Goal: Information Seeking & Learning: Learn about a topic

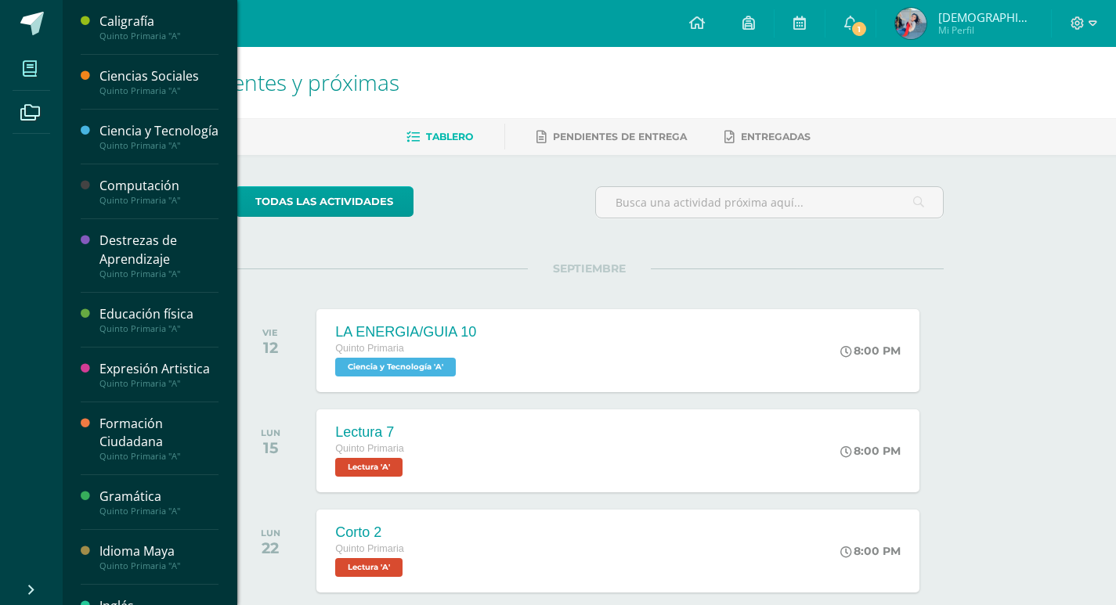
click at [26, 63] on icon at bounding box center [30, 69] width 14 height 16
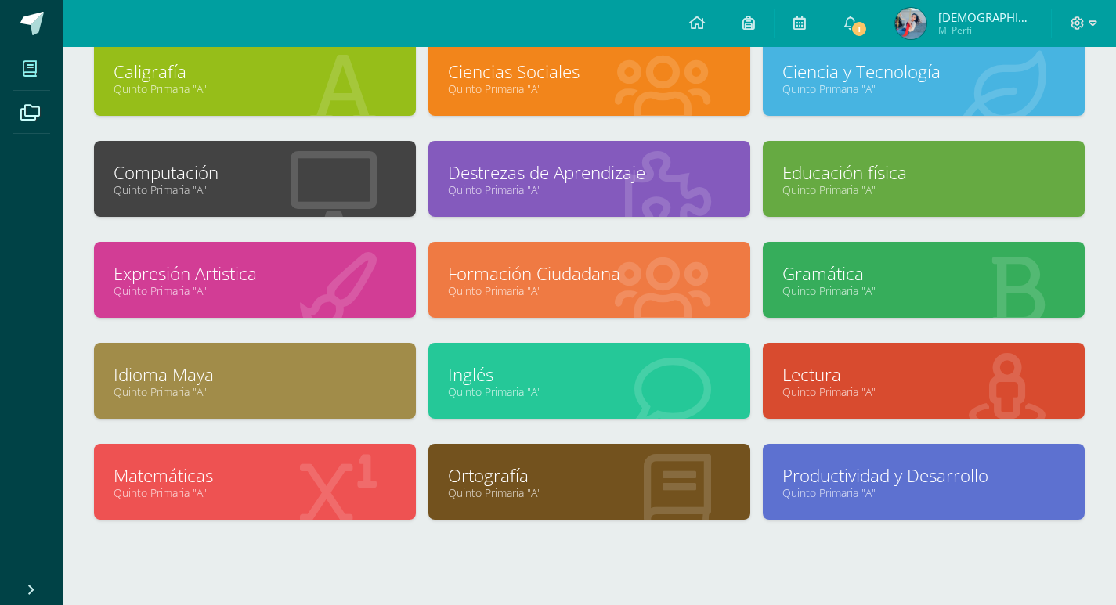
scroll to position [148, 0]
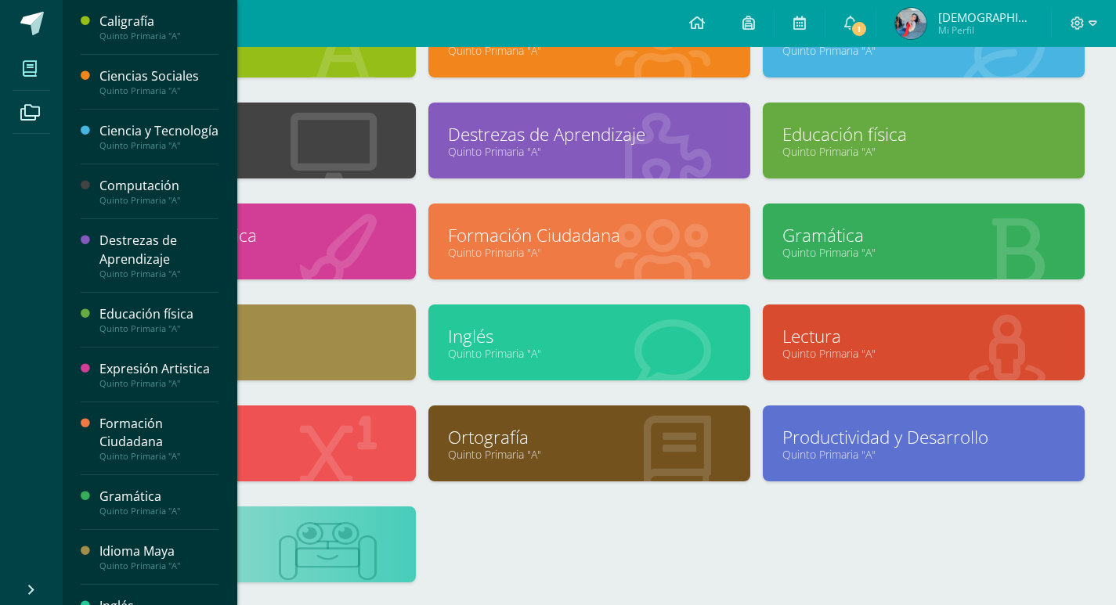
click at [18, 71] on span at bounding box center [30, 68] width 35 height 35
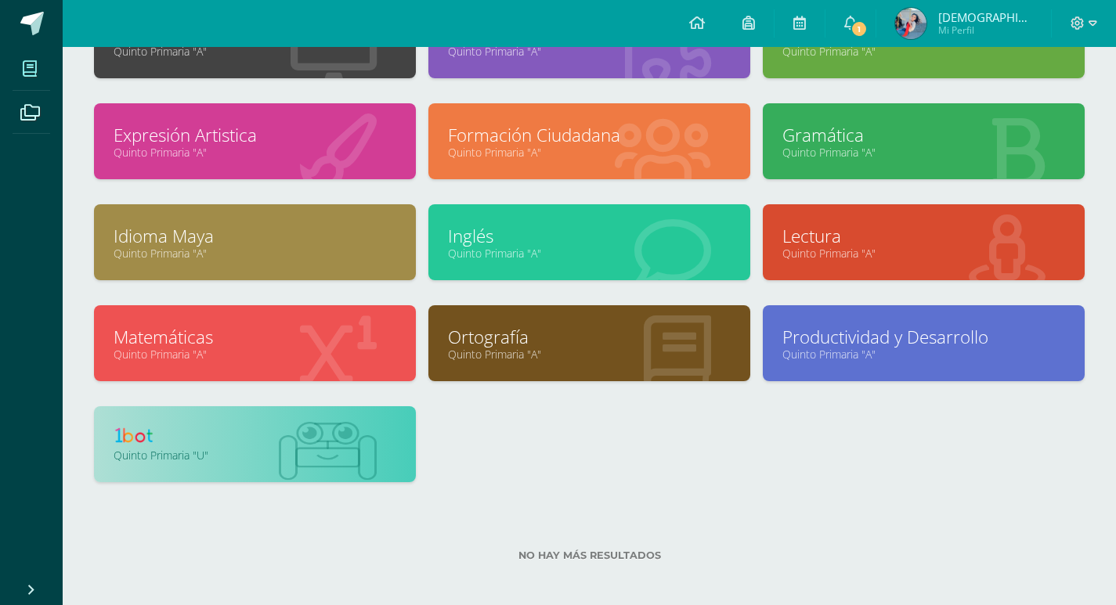
scroll to position [254, 0]
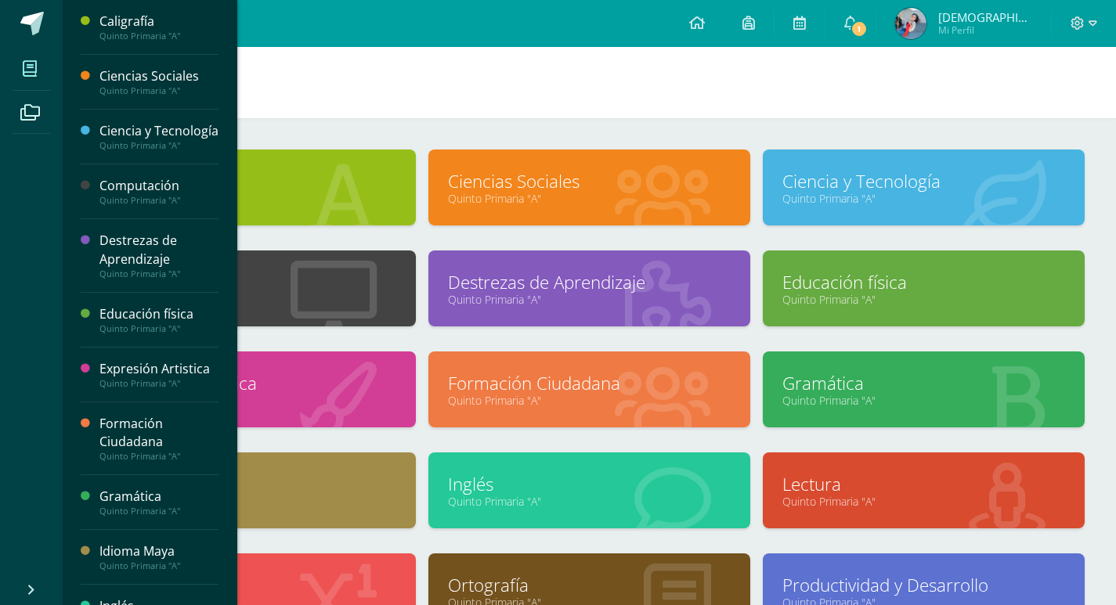
click at [49, 72] on link "Mis cursos" at bounding box center [32, 69] width 38 height 44
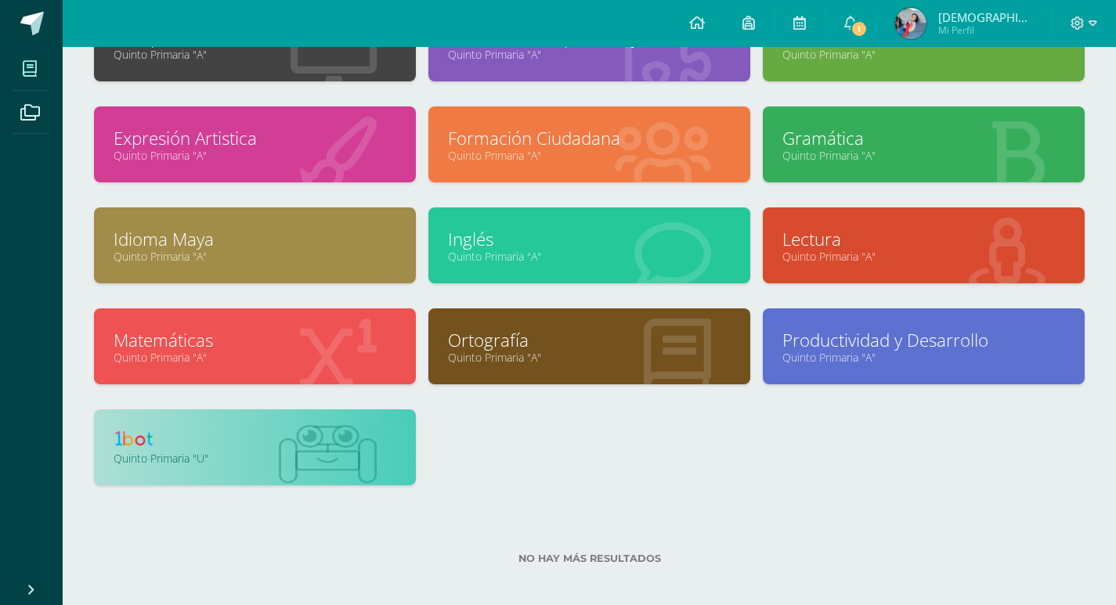
scroll to position [254, 0]
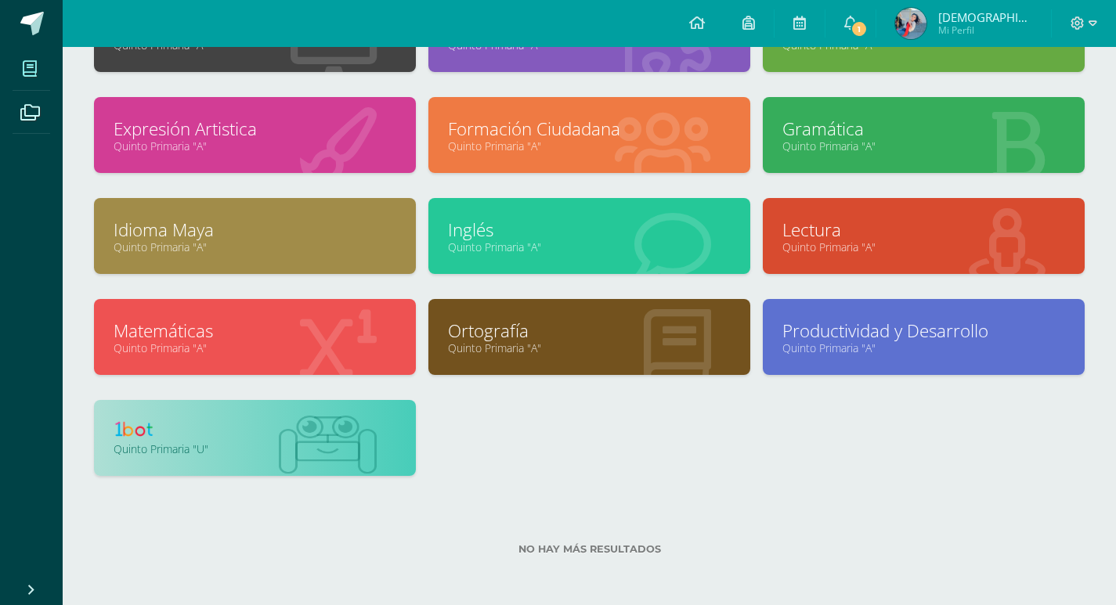
click at [234, 434] on link at bounding box center [255, 432] width 283 height 24
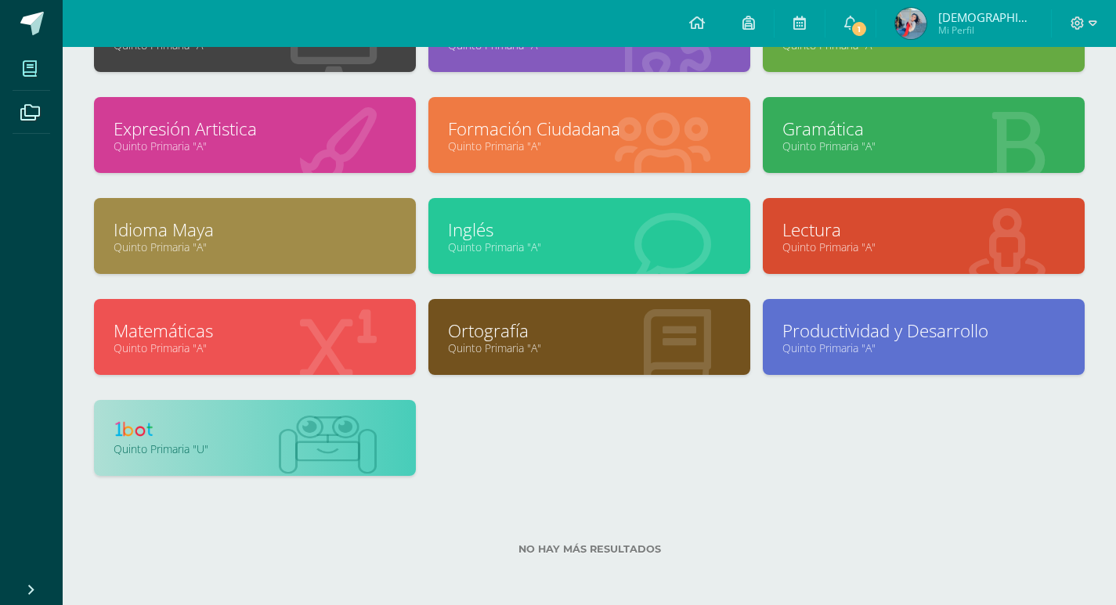
click at [234, 434] on link at bounding box center [255, 432] width 283 height 24
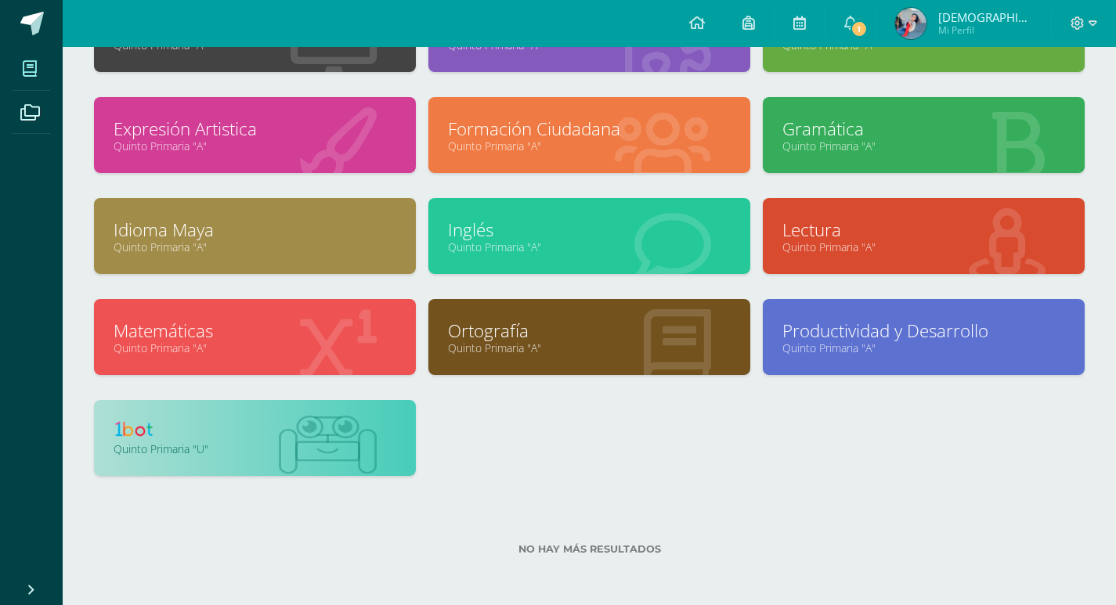
click at [234, 434] on link at bounding box center [255, 432] width 283 height 24
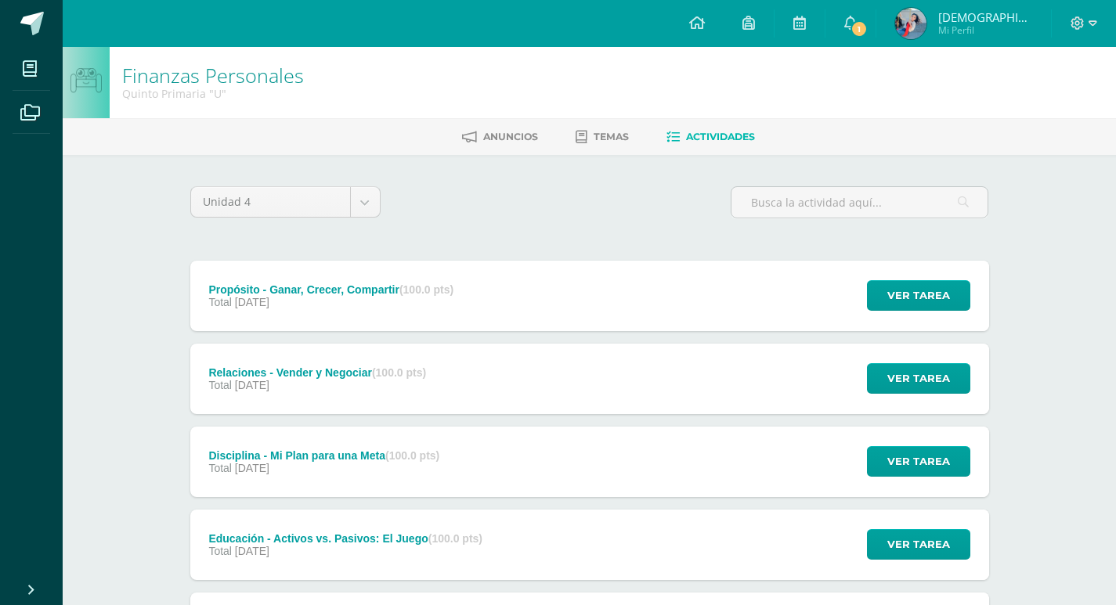
click at [1033, 232] on div "Finanzas Personales Quinto Primaria "U" Anuncios Temas Actividades Unidad 4 Uni…" at bounding box center [589, 448] width 1053 height 803
click at [605, 131] on span "Temas" at bounding box center [610, 137] width 35 height 12
click at [608, 132] on link "Temas" at bounding box center [601, 136] width 53 height 25
click at [608, 132] on span "Temas" at bounding box center [610, 137] width 35 height 12
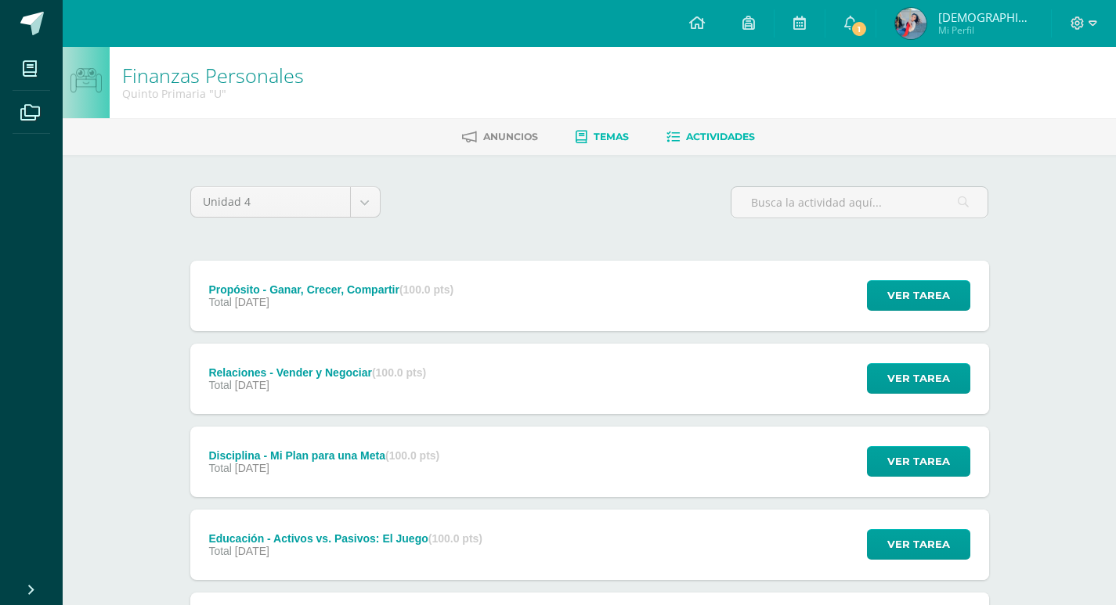
click at [608, 132] on span "Temas" at bounding box center [610, 137] width 35 height 12
click at [616, 128] on link "Temas" at bounding box center [601, 136] width 53 height 25
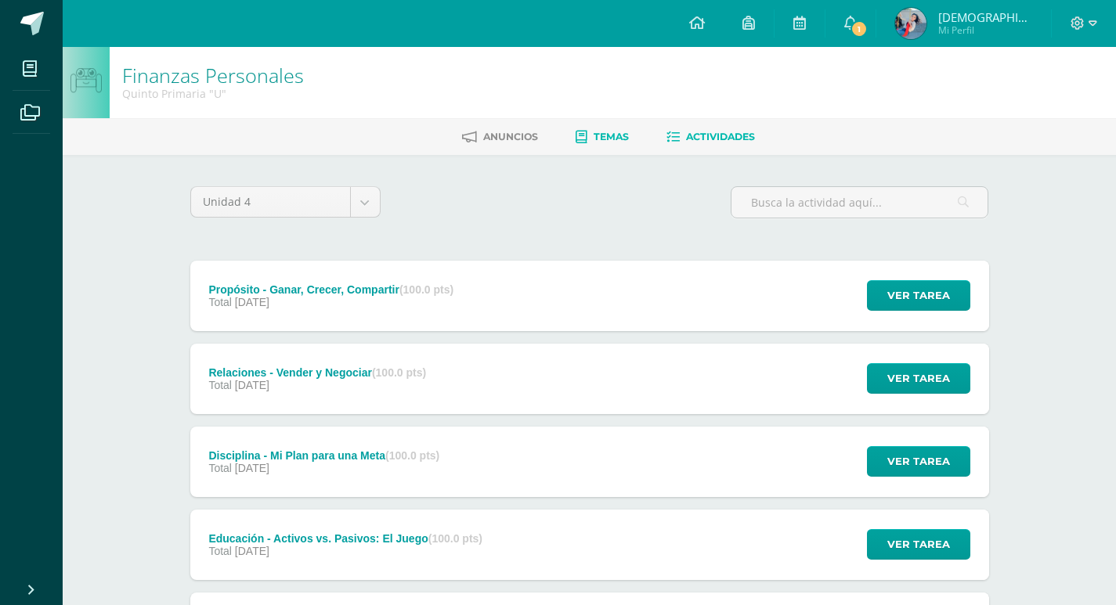
click at [616, 128] on link "Temas" at bounding box center [601, 136] width 53 height 25
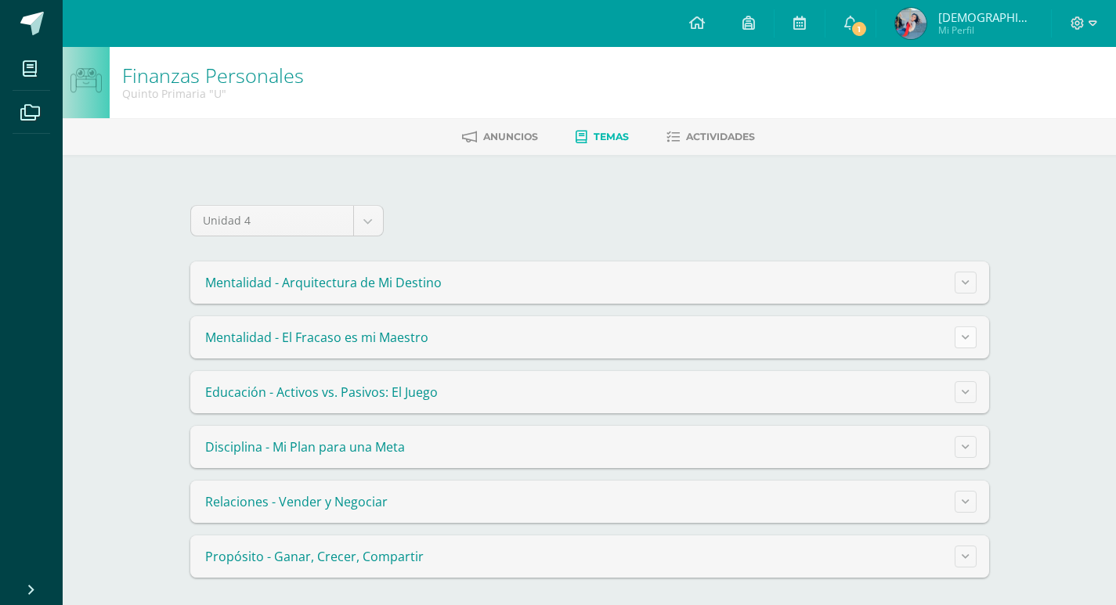
click at [964, 337] on icon at bounding box center [965, 337] width 8 height 9
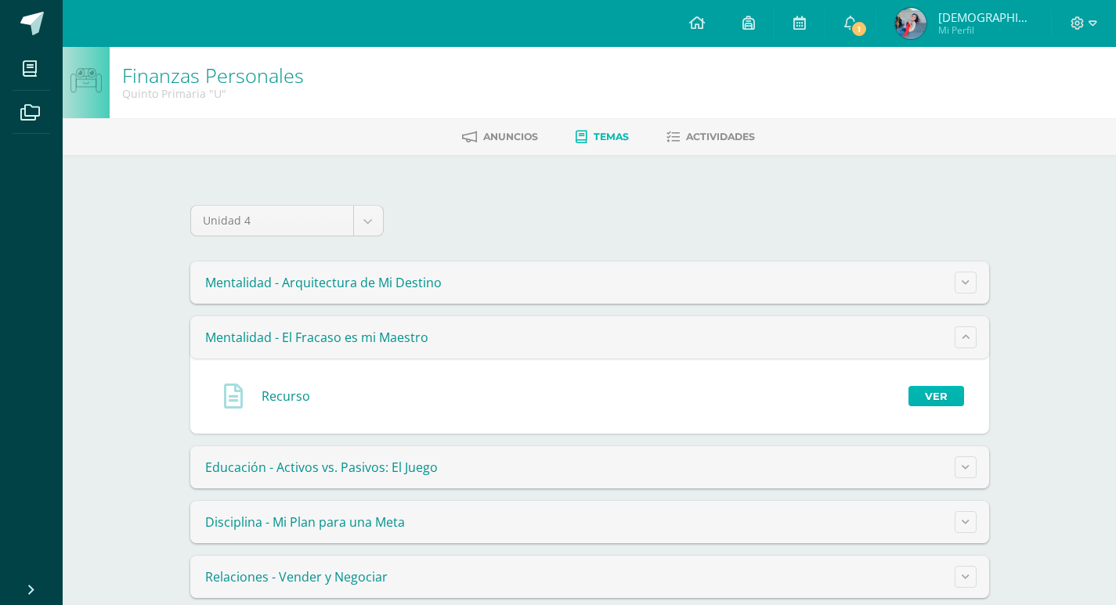
click at [957, 391] on link "Ver" at bounding box center [936, 396] width 56 height 20
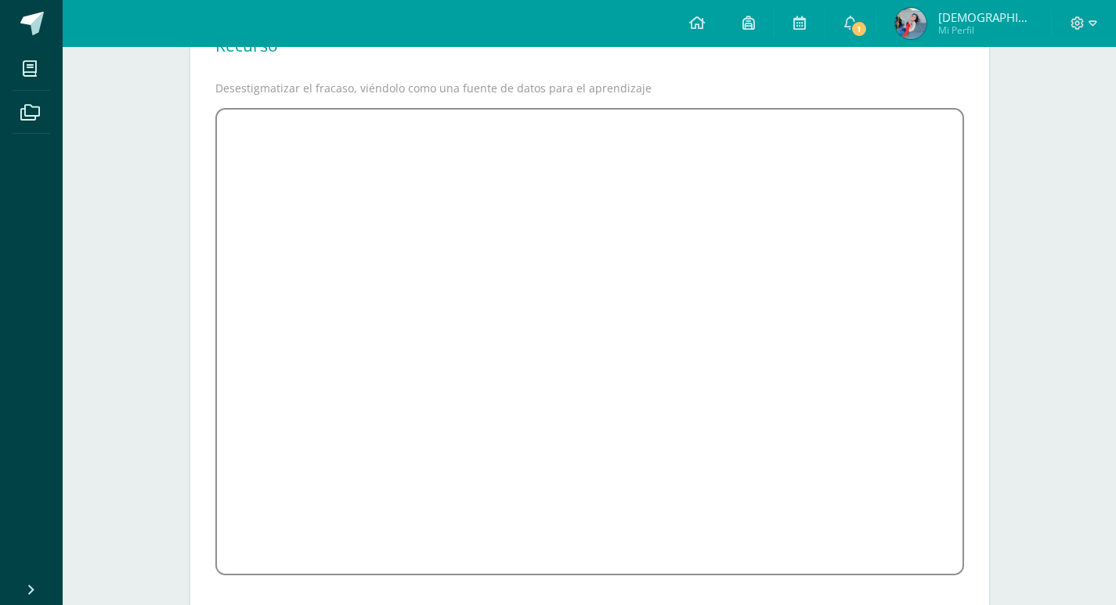
scroll to position [178, 0]
